Goal: Task Accomplishment & Management: Use online tool/utility

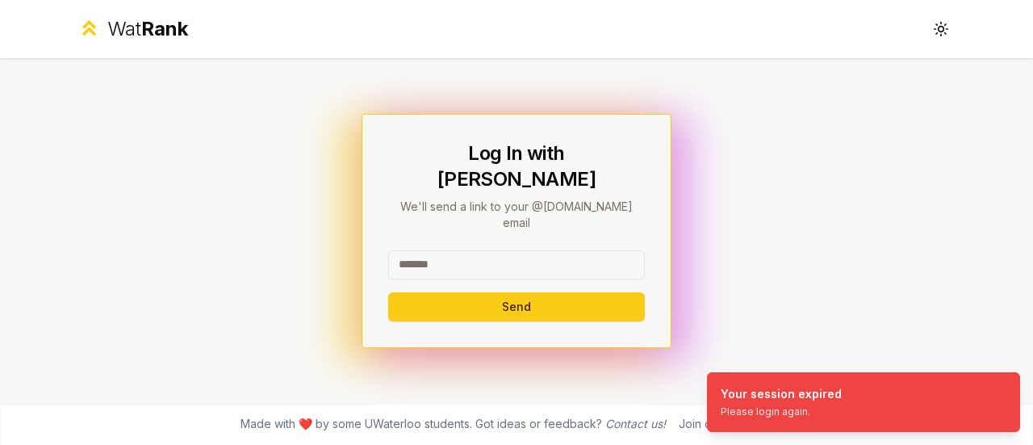
click at [523, 255] on input at bounding box center [516, 264] width 257 height 29
type input "********"
click at [388, 292] on button "Send" at bounding box center [516, 306] width 257 height 29
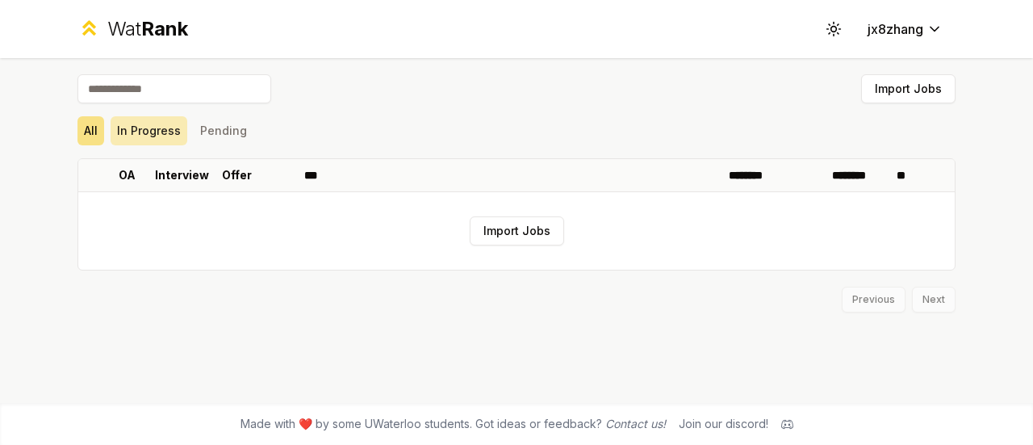
click at [177, 129] on button "In Progress" at bounding box center [149, 130] width 77 height 29
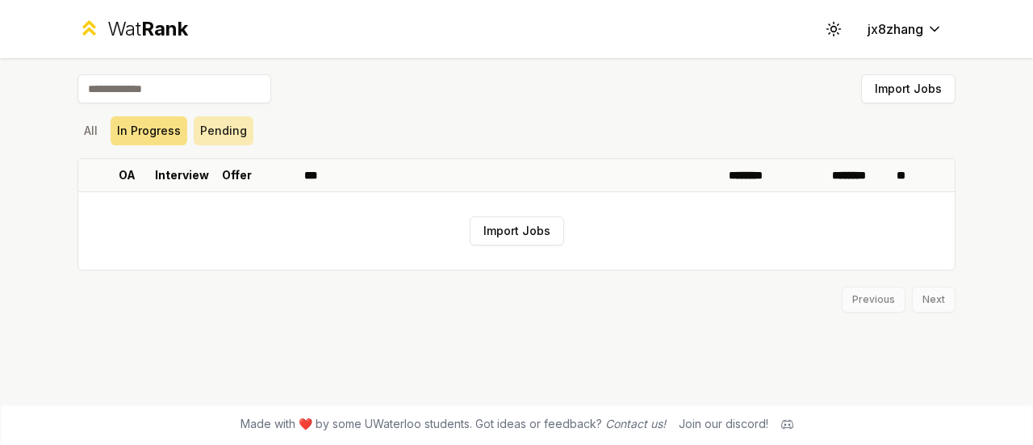
click at [219, 132] on button "Pending" at bounding box center [224, 130] width 60 height 29
click at [880, 86] on button "Import Jobs" at bounding box center [908, 88] width 94 height 29
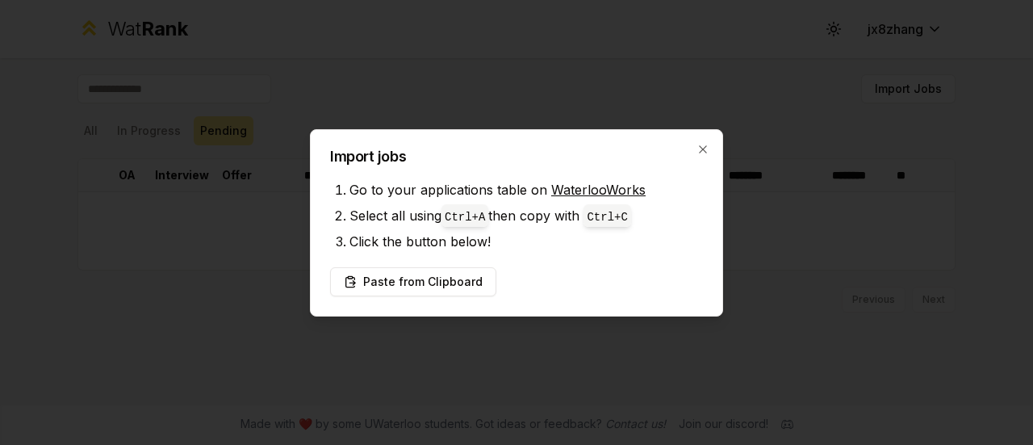
click at [705, 157] on div "Import jobs Go to your applications table on WaterlooWorks Select all using Ctr…" at bounding box center [516, 222] width 413 height 187
click at [704, 151] on icon "button" at bounding box center [702, 149] width 13 height 13
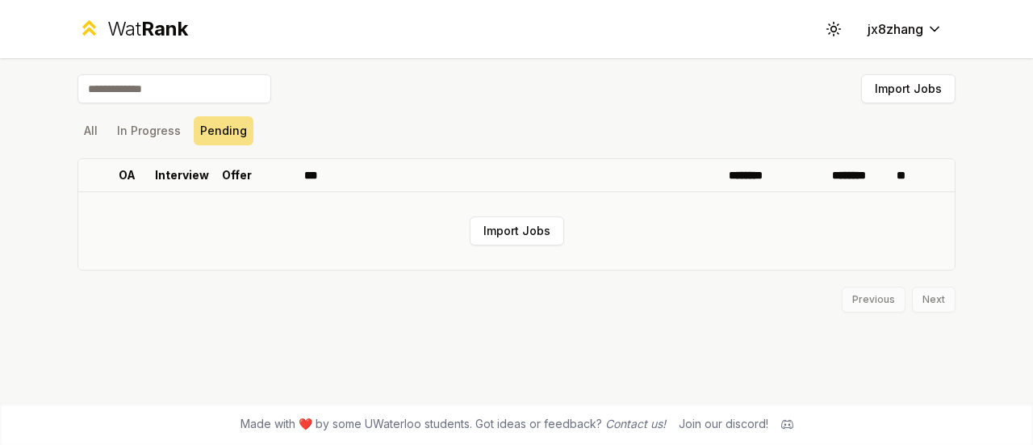
click at [594, 248] on td "Import Jobs" at bounding box center [516, 230] width 876 height 77
click at [544, 229] on button "Import Jobs" at bounding box center [517, 230] width 94 height 29
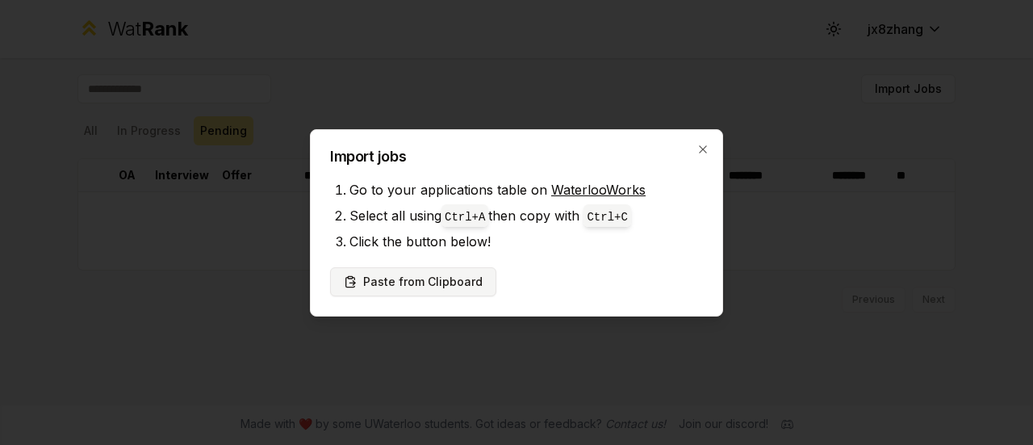
click at [466, 282] on button "Paste from Clipboard" at bounding box center [413, 281] width 166 height 29
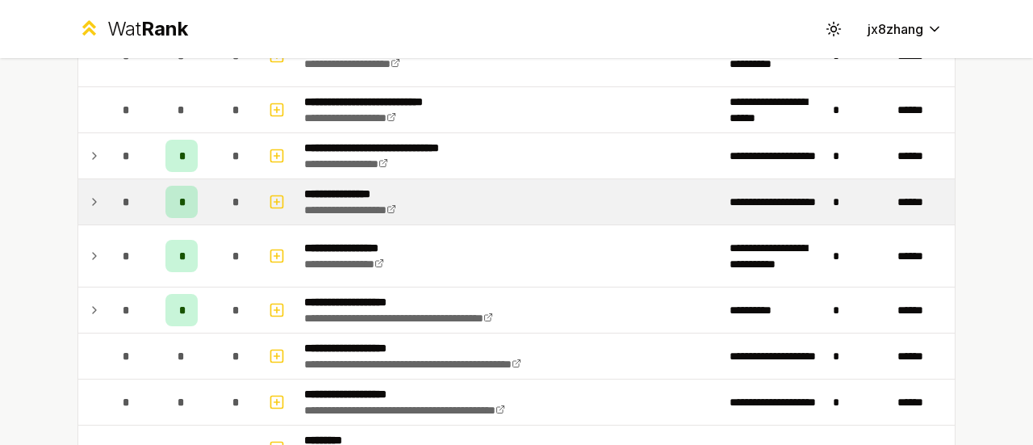
scroll to position [1922, 0]
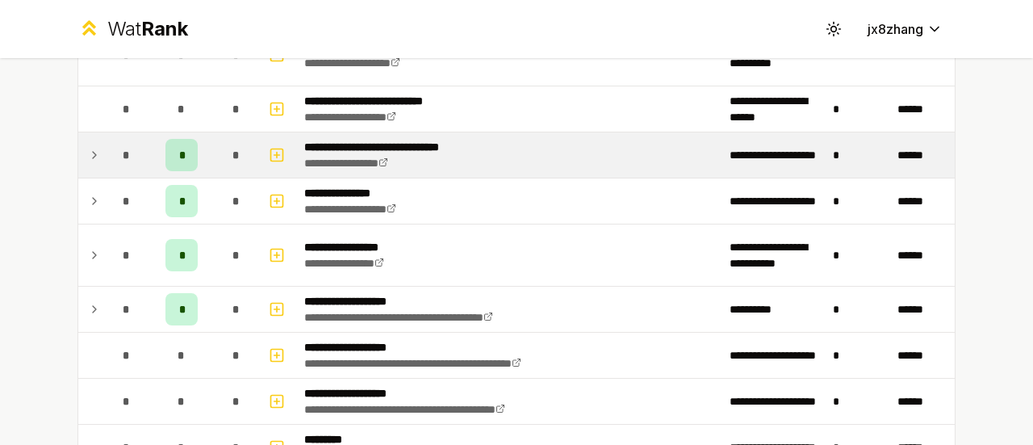
click at [166, 150] on div "*" at bounding box center [181, 155] width 32 height 32
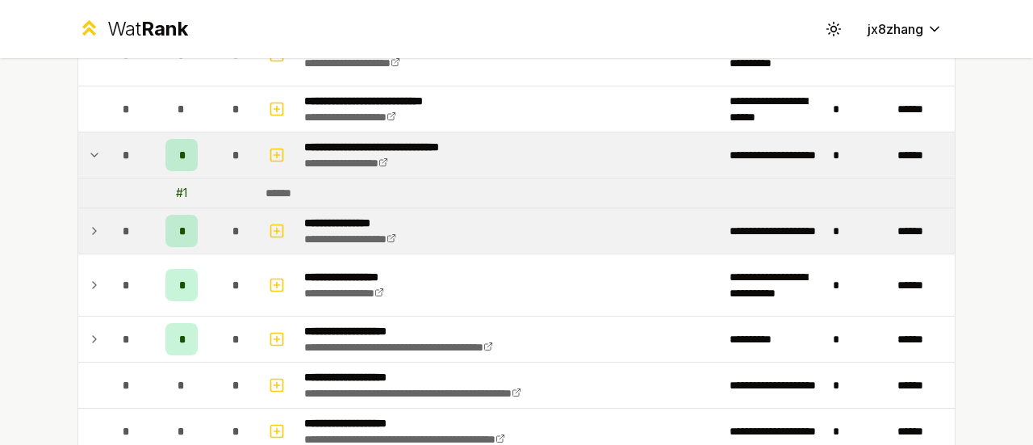
click at [165, 227] on div "*" at bounding box center [181, 231] width 32 height 32
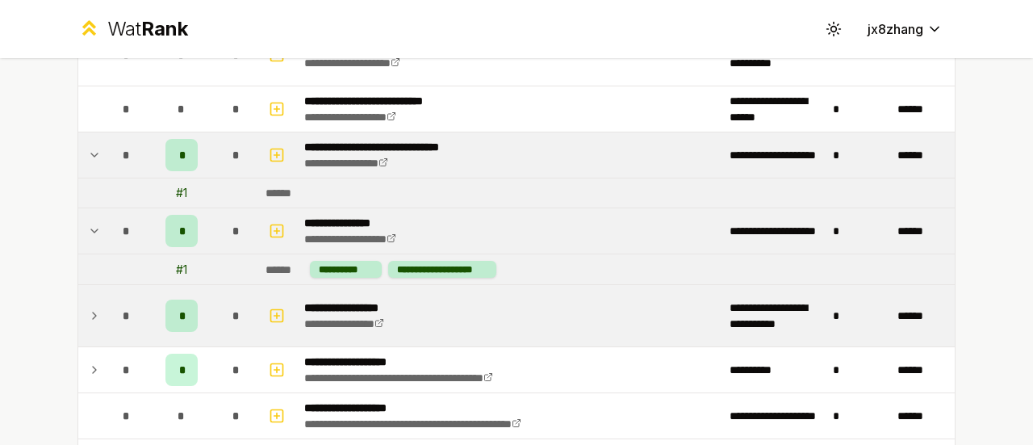
click at [178, 309] on div "*" at bounding box center [181, 315] width 32 height 32
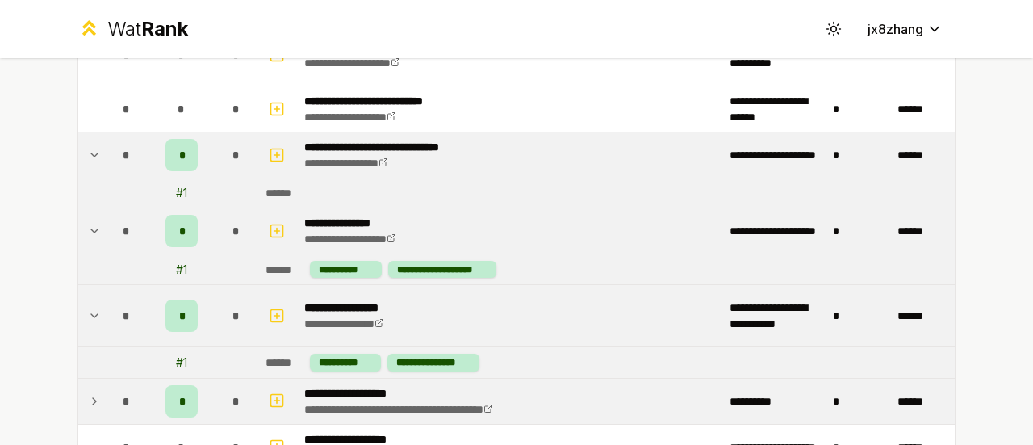
click at [193, 382] on td "*" at bounding box center [181, 400] width 65 height 45
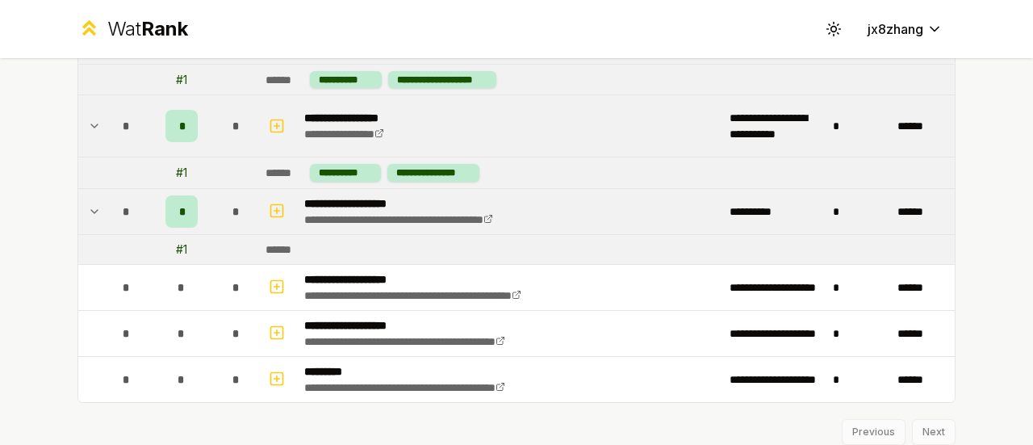
scroll to position [2117, 0]
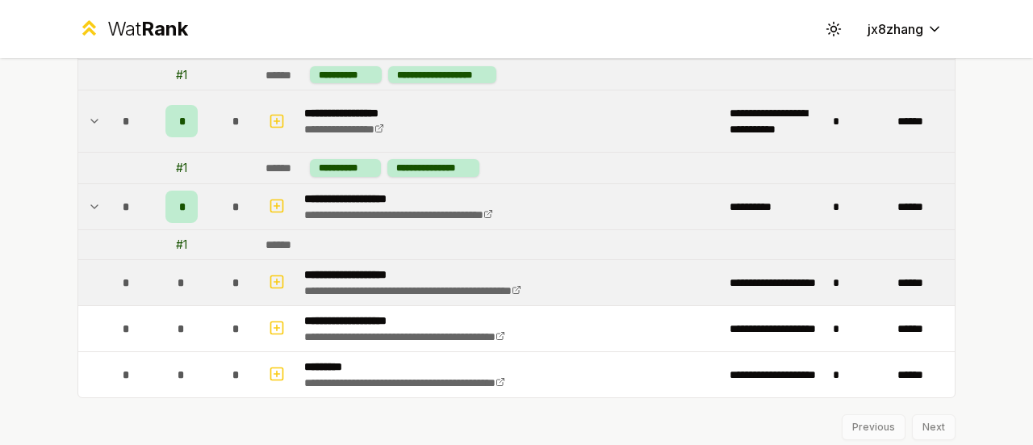
click at [304, 266] on p "**********" at bounding box center [447, 274] width 286 height 16
click at [269, 272] on icon "button" at bounding box center [277, 281] width 16 height 19
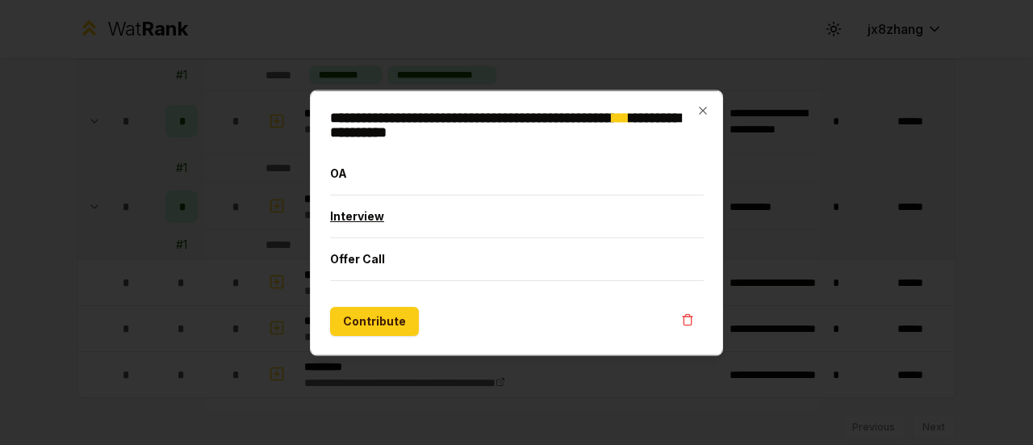
click at [398, 216] on button "Interview" at bounding box center [517, 215] width 374 height 42
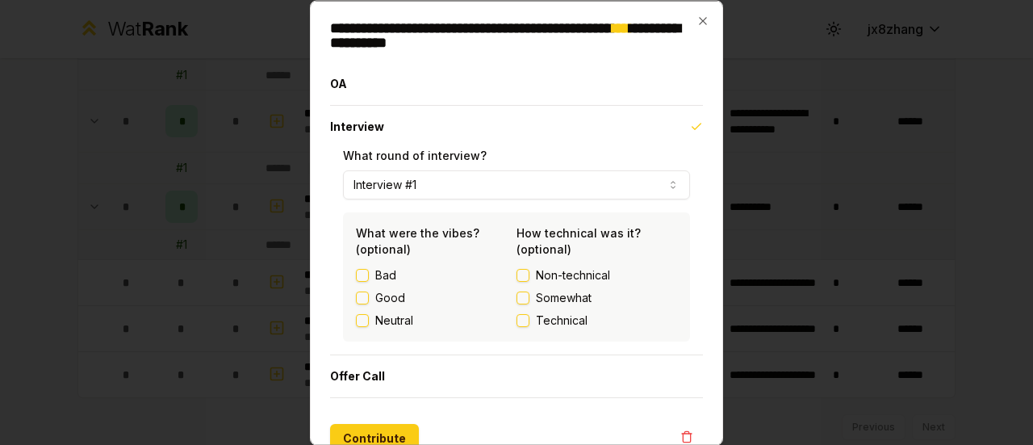
click at [364, 303] on button "Good" at bounding box center [362, 297] width 13 height 13
click at [516, 282] on label "Non-technical" at bounding box center [596, 274] width 161 height 16
click at [516, 281] on button "Non-technical" at bounding box center [522, 274] width 13 height 13
click at [386, 437] on button "Contribute" at bounding box center [374, 437] width 89 height 29
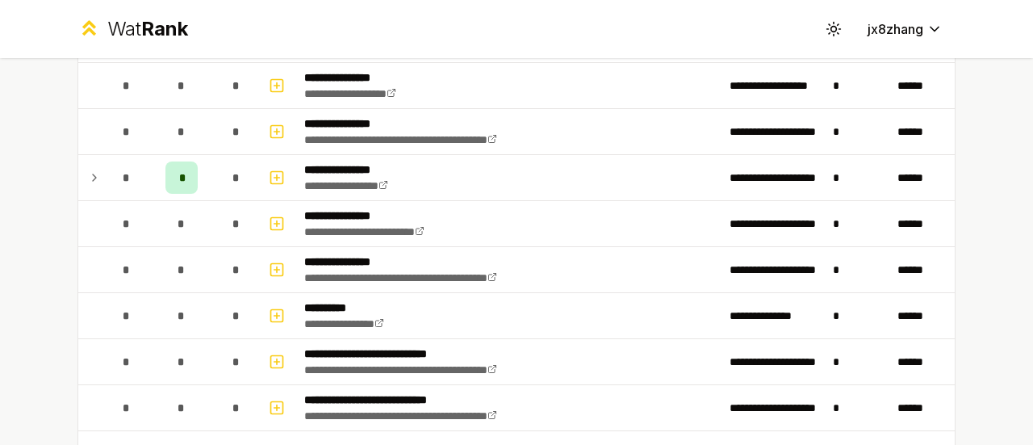
scroll to position [378, 0]
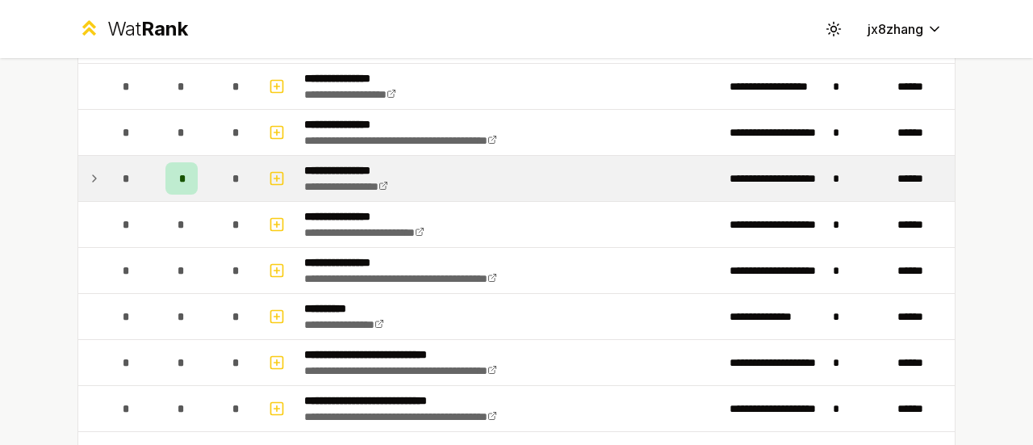
click at [78, 171] on td at bounding box center [91, 178] width 26 height 45
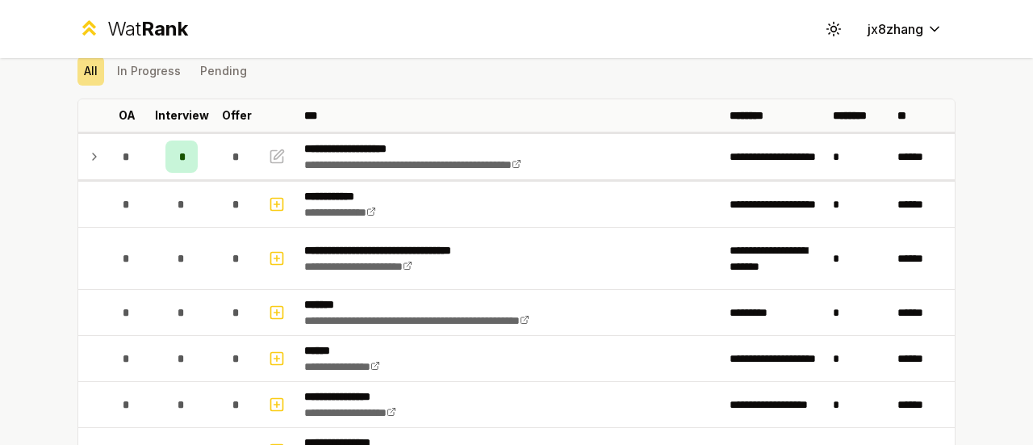
scroll to position [53, 0]
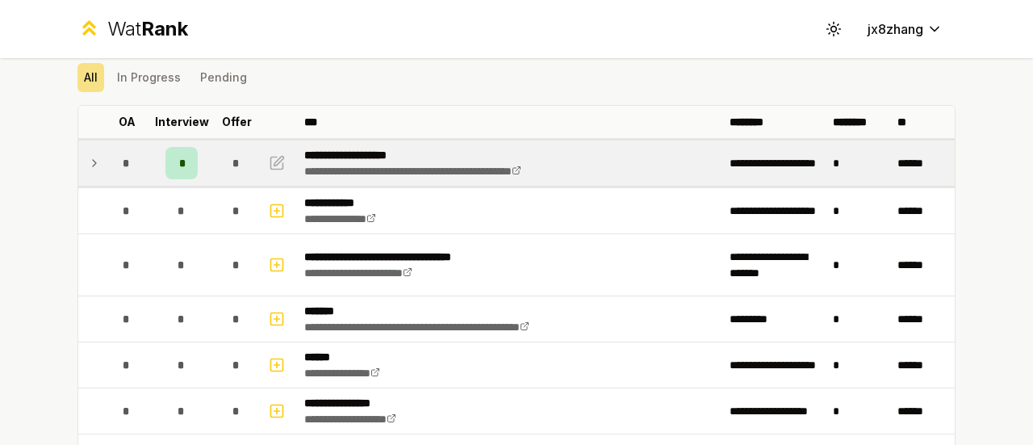
click at [95, 162] on td at bounding box center [91, 162] width 26 height 45
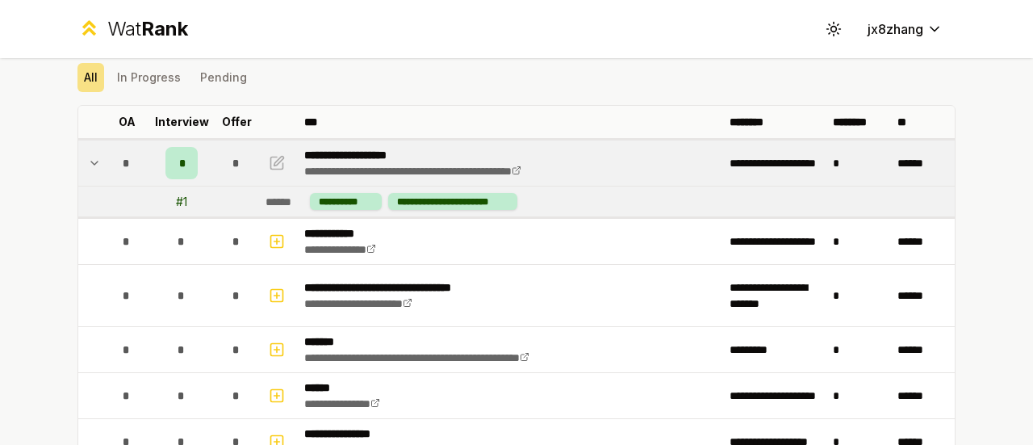
click at [95, 162] on td at bounding box center [91, 162] width 26 height 45
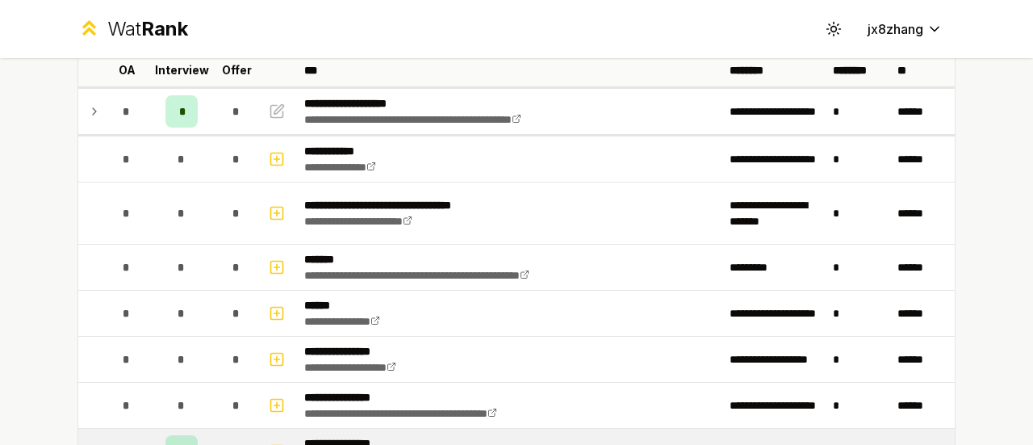
scroll to position [0, 0]
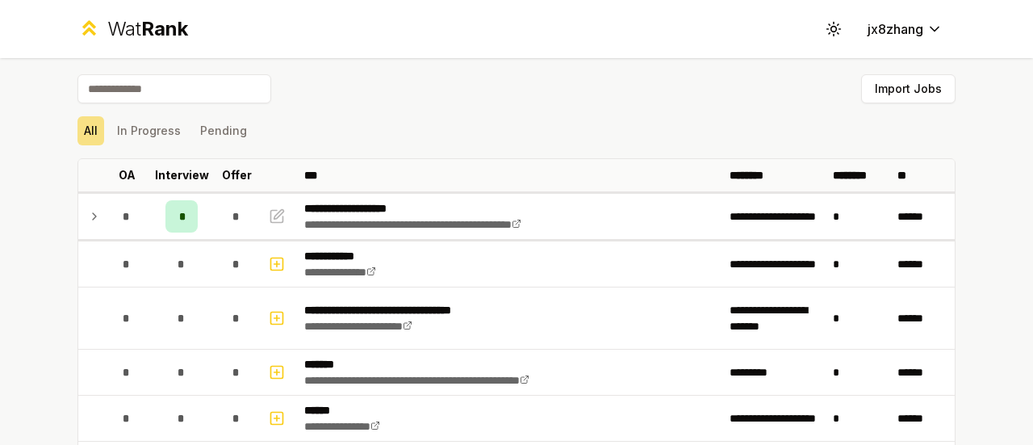
click at [880, 85] on button "Import Jobs" at bounding box center [908, 88] width 94 height 29
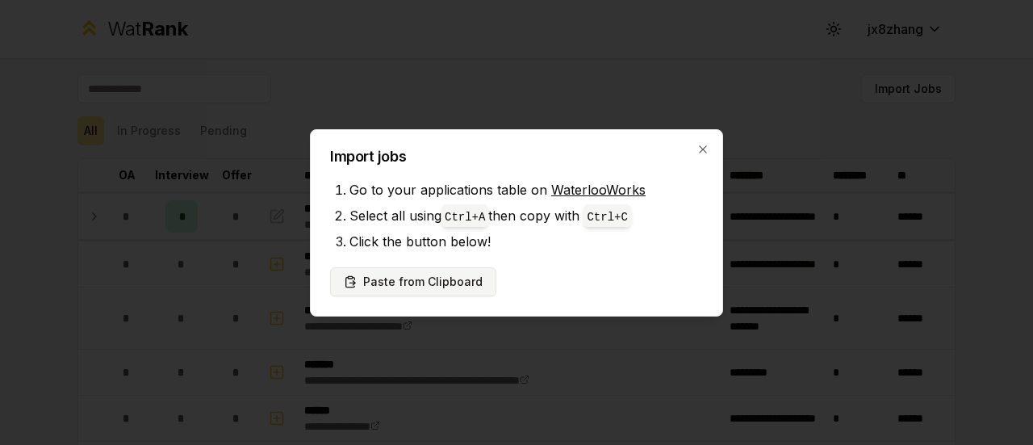
click at [422, 288] on button "Paste from Clipboard" at bounding box center [413, 281] width 166 height 29
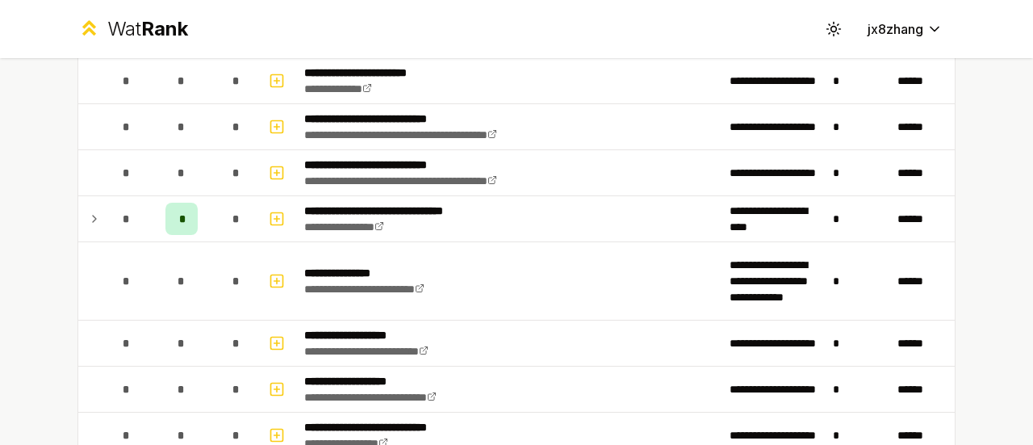
scroll to position [712, 0]
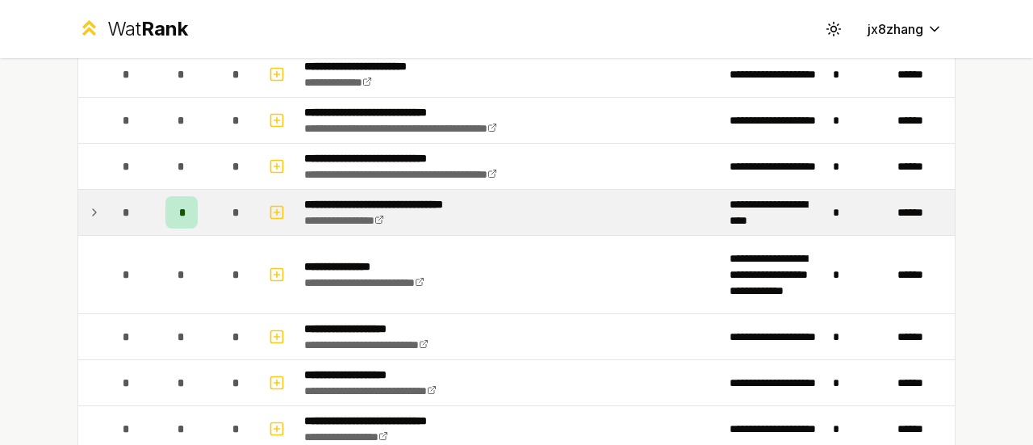
click at [88, 203] on icon at bounding box center [94, 212] width 13 height 19
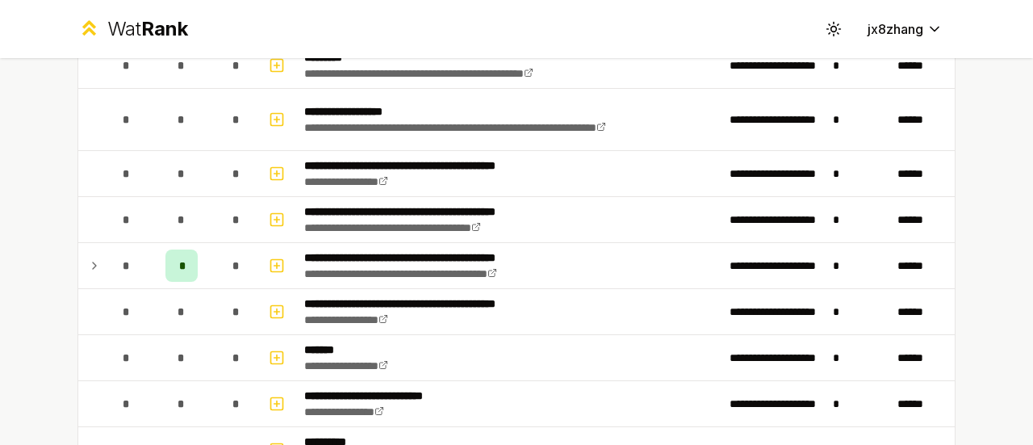
scroll to position [1938, 0]
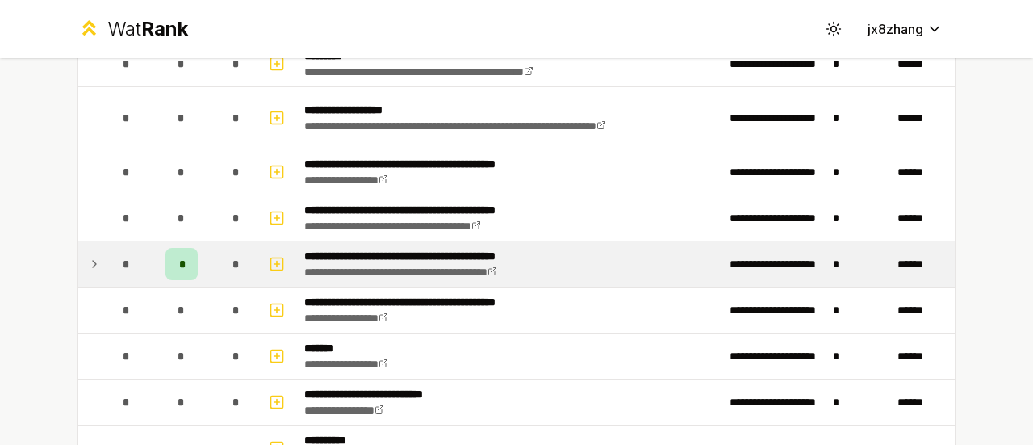
click at [92, 254] on icon at bounding box center [94, 263] width 13 height 19
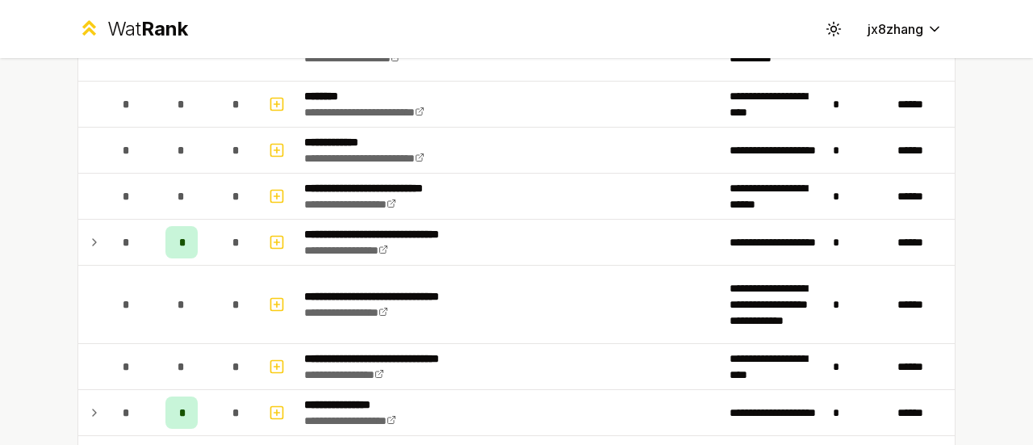
scroll to position [2420, 0]
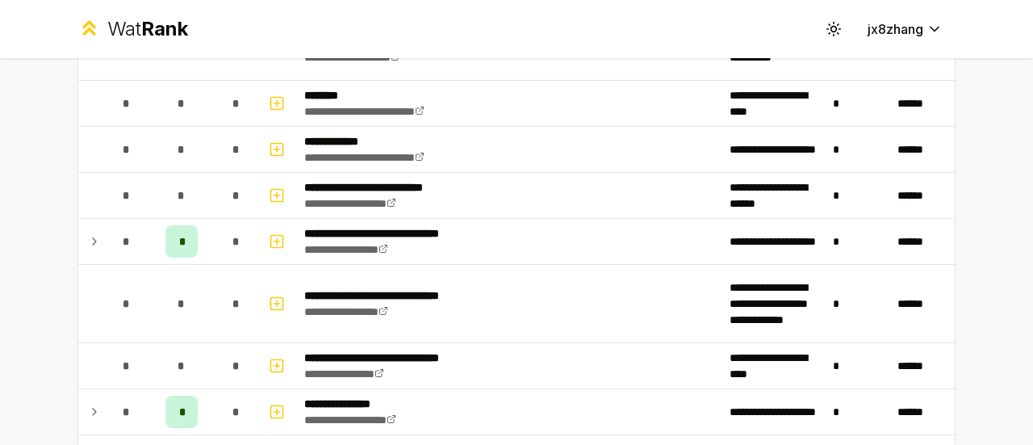
click at [92, 237] on td at bounding box center [91, 241] width 26 height 45
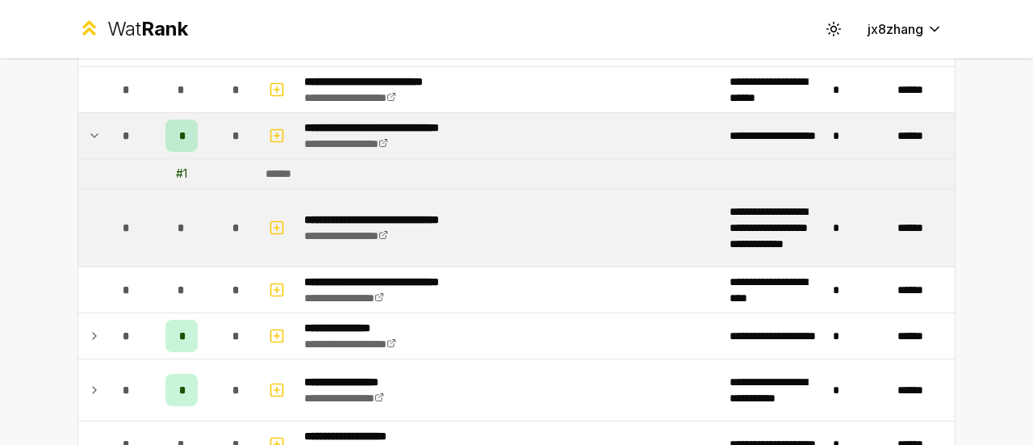
scroll to position [2533, 0]
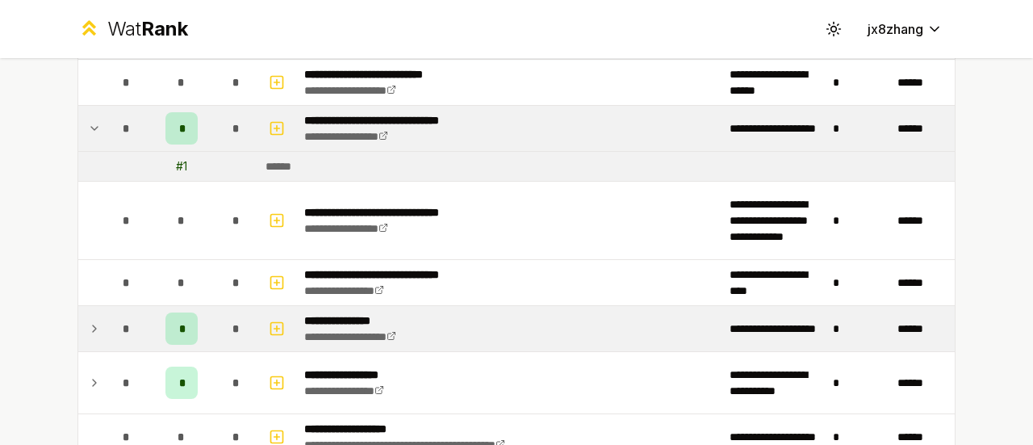
click at [95, 307] on td at bounding box center [91, 328] width 26 height 45
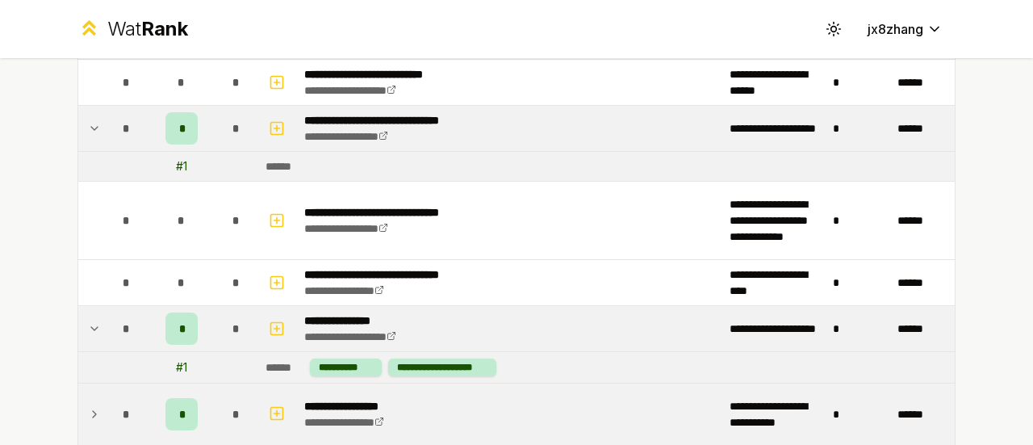
click at [80, 383] on td at bounding box center [91, 413] width 26 height 61
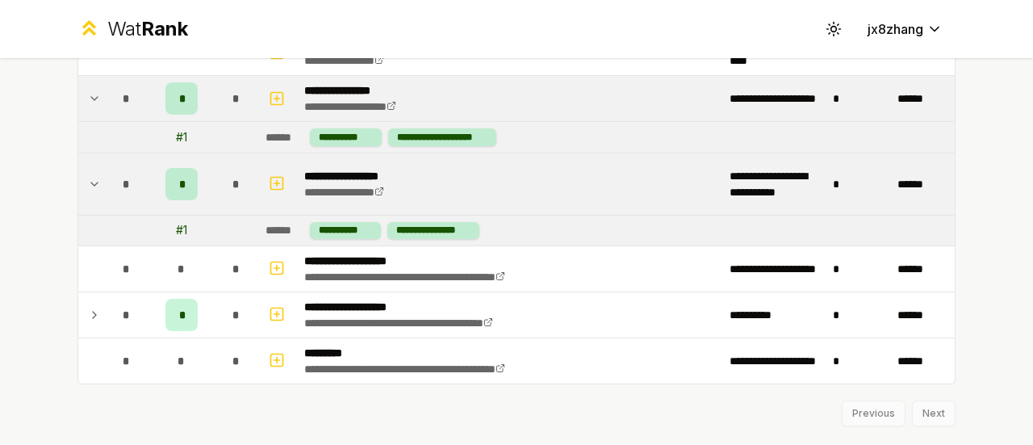
scroll to position [2785, 0]
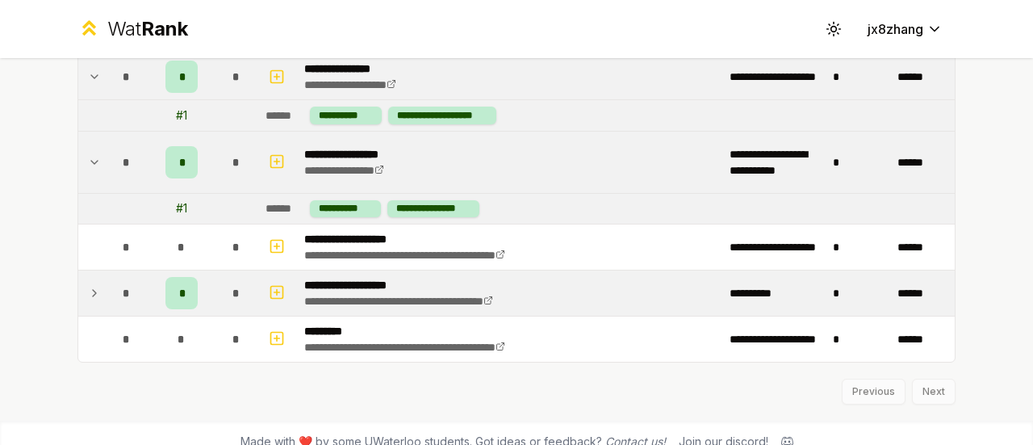
click at [104, 275] on td "*" at bounding box center [126, 292] width 45 height 45
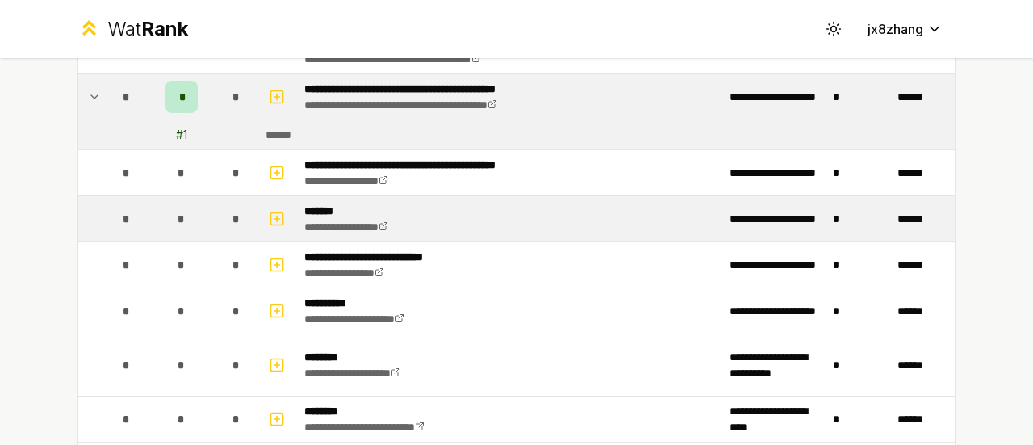
scroll to position [2073, 0]
